Goal: Information Seeking & Learning: Learn about a topic

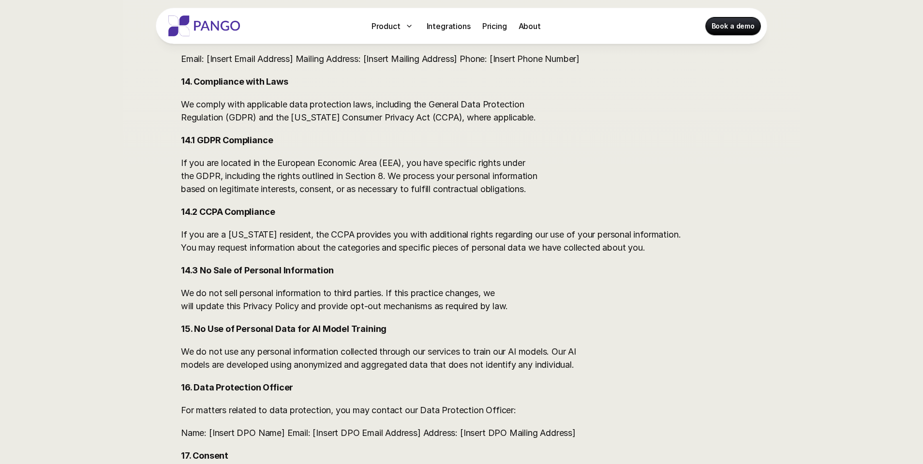
scroll to position [2371, 0]
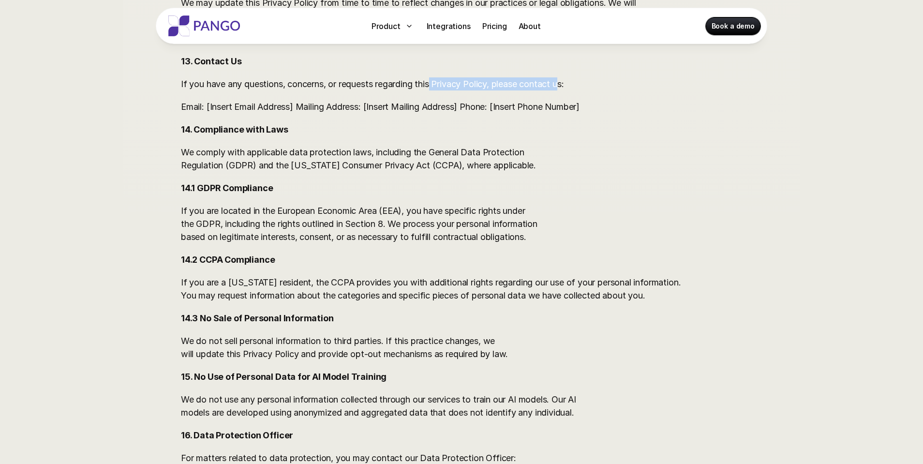
drag, startPoint x: 433, startPoint y: 96, endPoint x: 565, endPoint y: 97, distance: 132.6
click at [565, 90] on p "If you have any questions, concerns, or requests regarding this Privacy Policy,…" at bounding box center [439, 83] width 516 height 13
drag, startPoint x: 183, startPoint y: 119, endPoint x: 356, endPoint y: 117, distance: 173.2
click at [356, 113] on p "Email: [Insert Email Address] Mailing Address: [Insert Mailing Address] Phone: …" at bounding box center [439, 106] width 516 height 13
click at [372, 113] on p "Email: [Insert Email Address] Mailing Address: [Insert Mailing Address] Phone: …" at bounding box center [439, 106] width 516 height 13
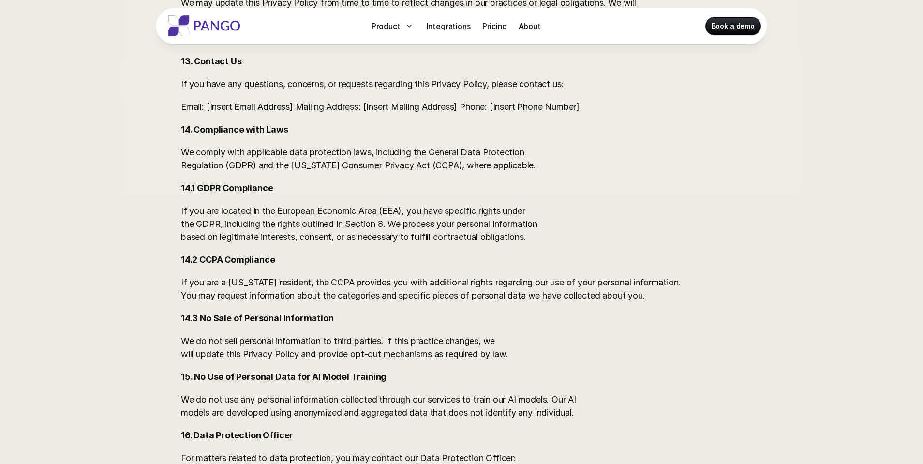
drag, startPoint x: 203, startPoint y: 142, endPoint x: 342, endPoint y: 150, distance: 139.1
click at [426, 172] on p "We comply with applicable data protection laws, including the General Data Prot…" at bounding box center [439, 159] width 516 height 26
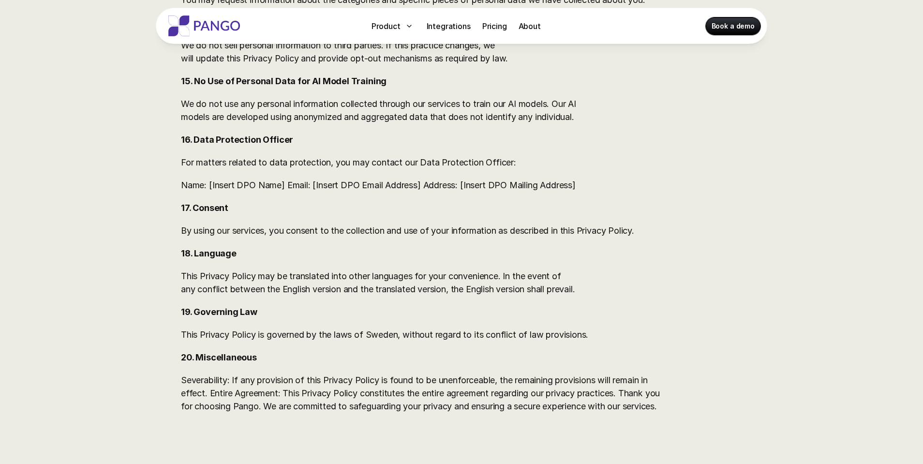
scroll to position [2709, 0]
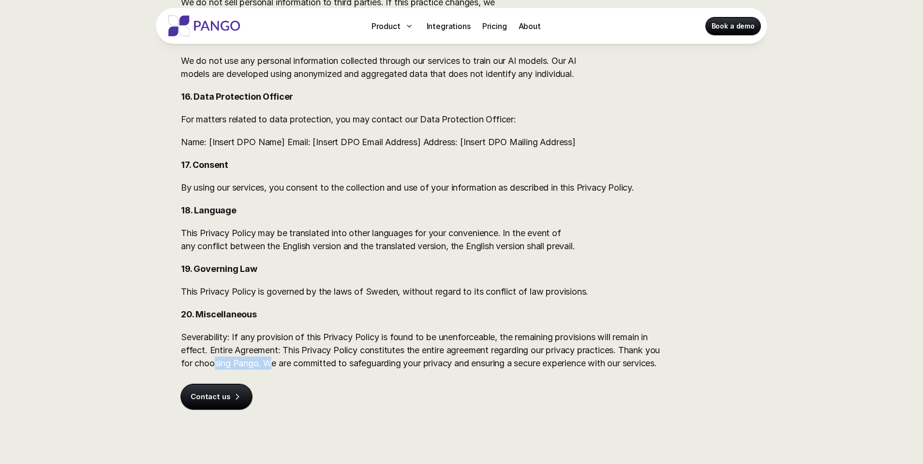
drag, startPoint x: 212, startPoint y: 375, endPoint x: 275, endPoint y: 371, distance: 62.6
click at [275, 370] on p "Severability: If any provision of this Privacy Policy is found to be unenforcea…" at bounding box center [439, 349] width 516 height 39
click at [285, 370] on p "Severability: If any provision of this Privacy Policy is found to be unenforcea…" at bounding box center [439, 349] width 516 height 39
click at [312, 363] on p "Severability: If any provision of this Privacy Policy is found to be unenforcea…" at bounding box center [439, 349] width 516 height 39
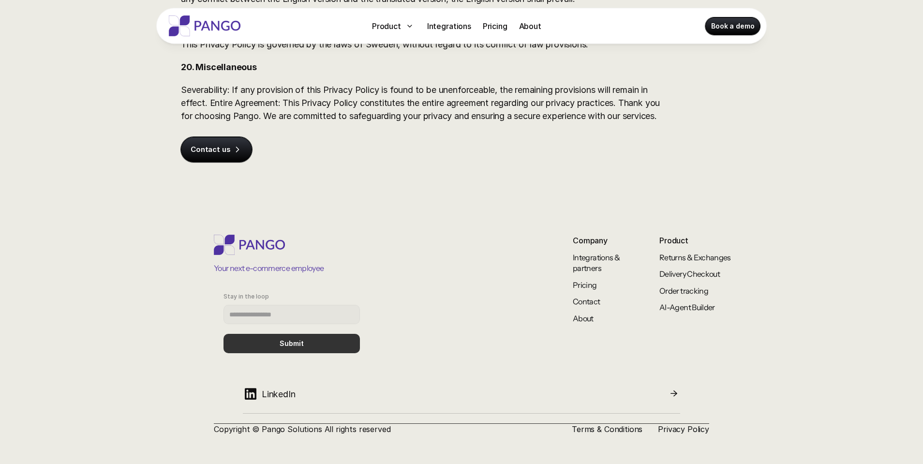
scroll to position [1, 0]
